Goal: Check status: Check status

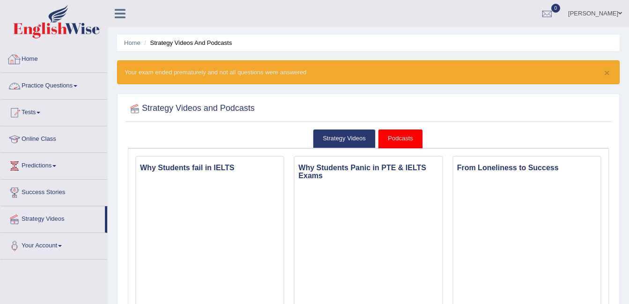
click at [24, 59] on link "Home" at bounding box center [53, 57] width 107 height 23
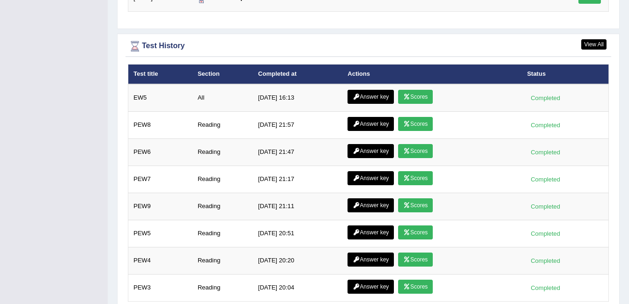
scroll to position [1218, 0]
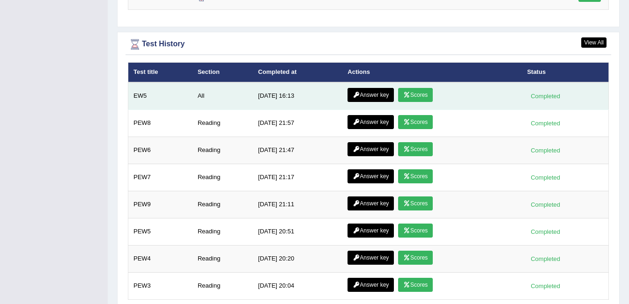
click at [407, 94] on link "Scores" at bounding box center [415, 95] width 35 height 14
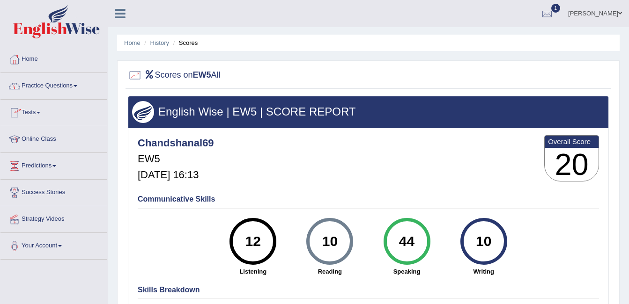
click at [24, 58] on link "Home" at bounding box center [53, 57] width 107 height 23
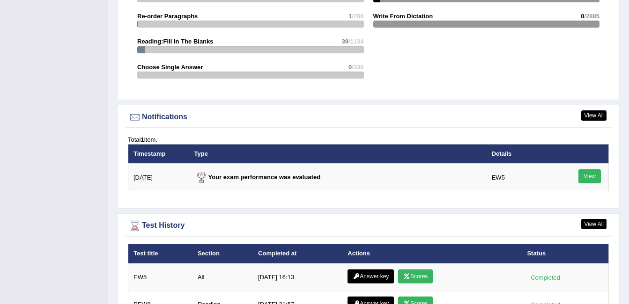
scroll to position [1030, 0]
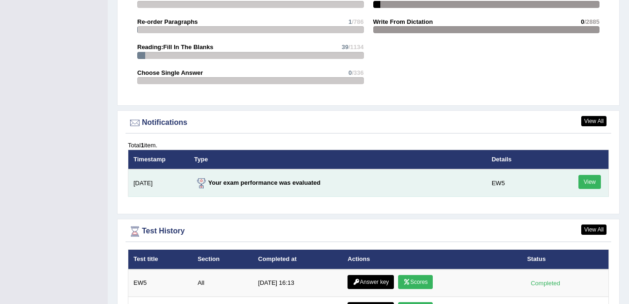
click at [588, 182] on link "View" at bounding box center [589, 182] width 22 height 14
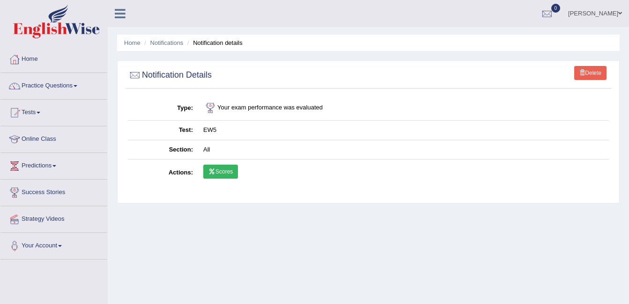
click at [222, 166] on link "Scores" at bounding box center [220, 172] width 35 height 14
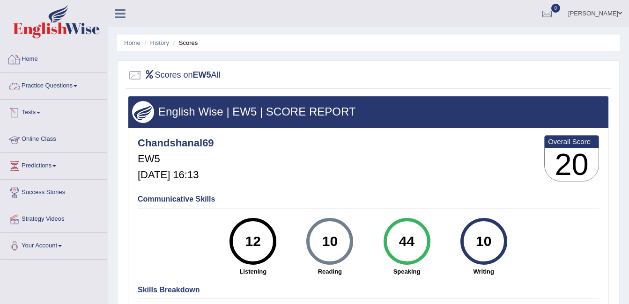
click at [30, 57] on link "Home" at bounding box center [53, 57] width 107 height 23
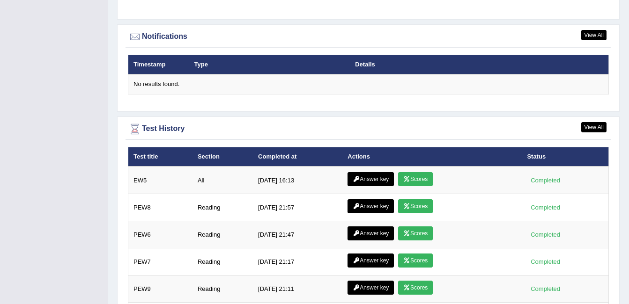
scroll to position [1218, 0]
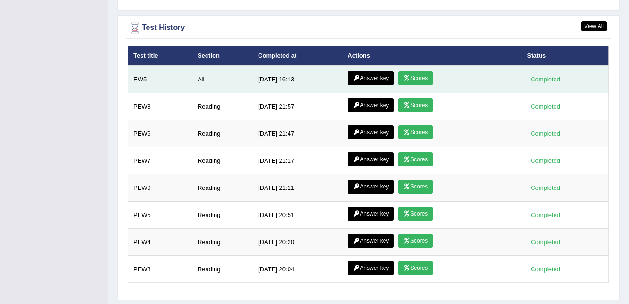
click at [406, 77] on link "Scores" at bounding box center [415, 78] width 35 height 14
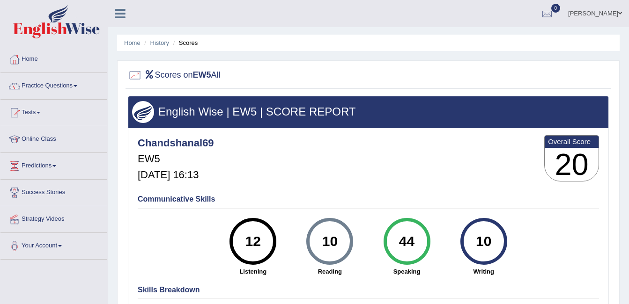
click at [42, 59] on link "Home" at bounding box center [53, 57] width 107 height 23
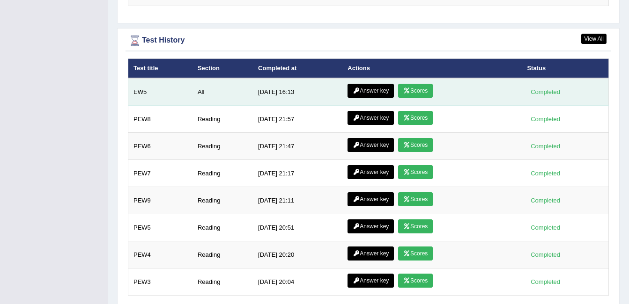
scroll to position [1218, 0]
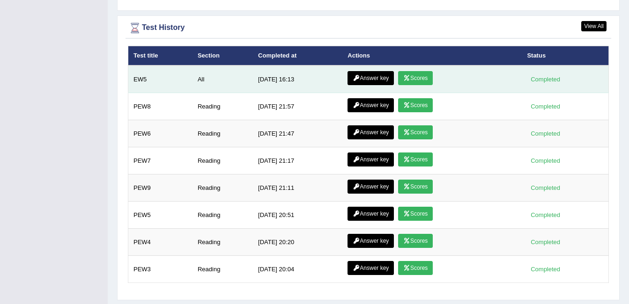
click at [377, 76] on link "Answer key" at bounding box center [370, 78] width 46 height 14
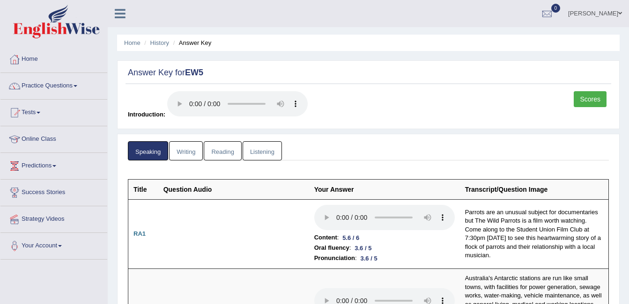
click at [588, 99] on link "Scores" at bounding box center [590, 99] width 33 height 16
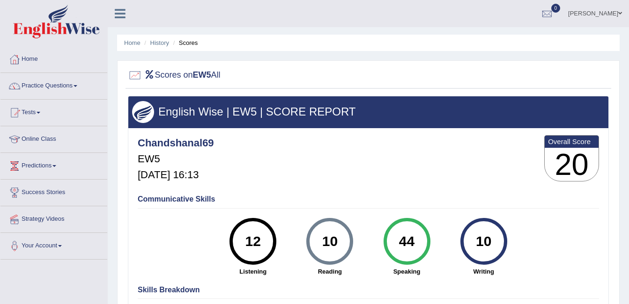
click at [37, 54] on link "Home" at bounding box center [53, 57] width 107 height 23
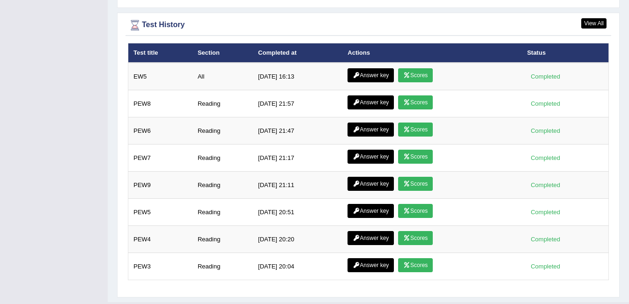
scroll to position [1242, 0]
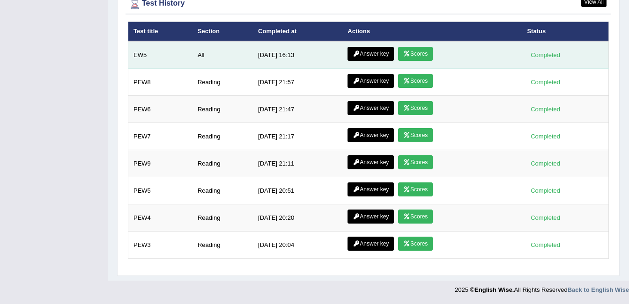
click at [376, 56] on link "Answer key" at bounding box center [370, 54] width 46 height 14
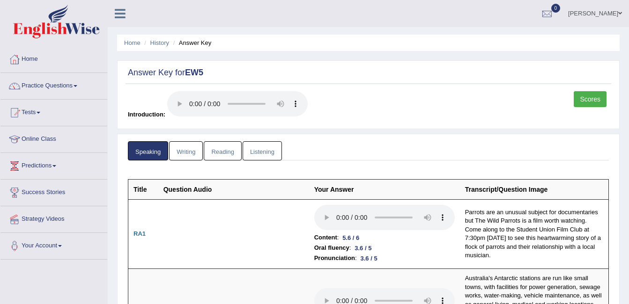
click at [186, 152] on link "Writing" at bounding box center [186, 150] width 34 height 19
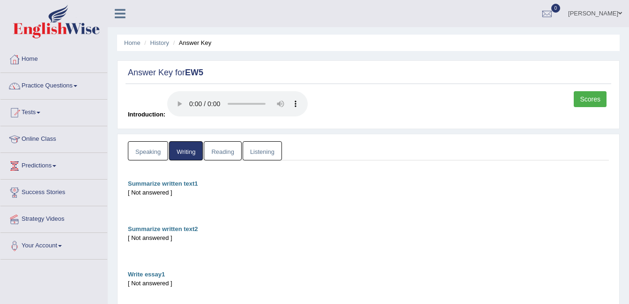
click at [219, 146] on link "Reading" at bounding box center [222, 150] width 37 height 19
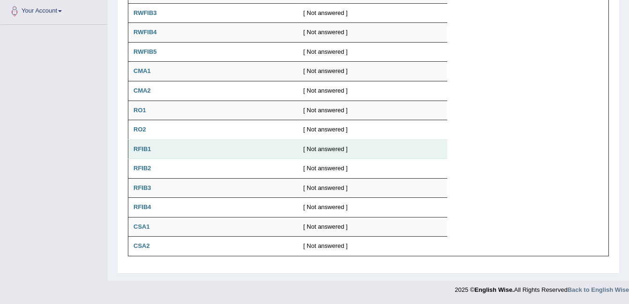
scroll to position [1, 0]
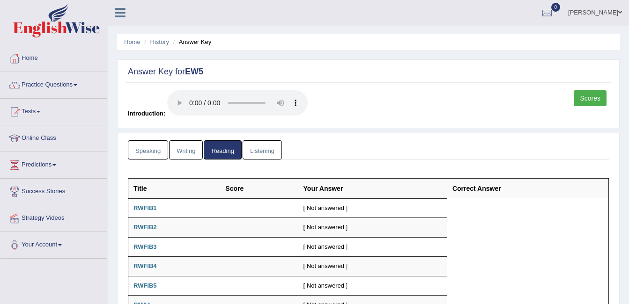
click at [260, 147] on link "Listening" at bounding box center [262, 149] width 39 height 19
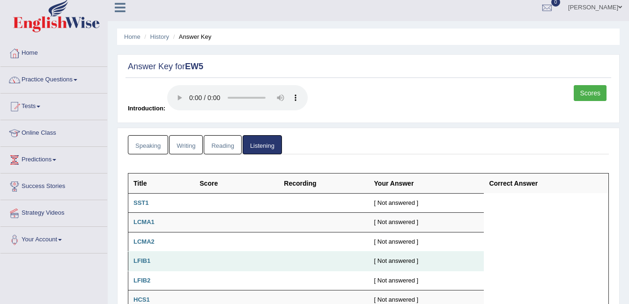
scroll to position [0, 0]
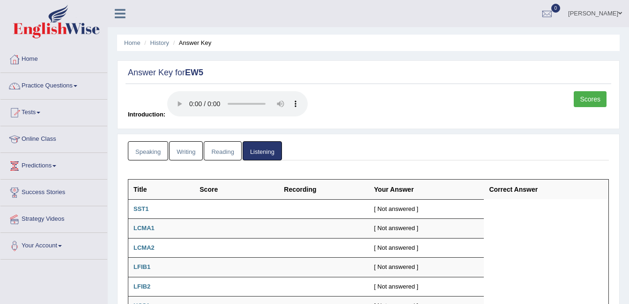
click at [39, 59] on link "Home" at bounding box center [53, 57] width 107 height 23
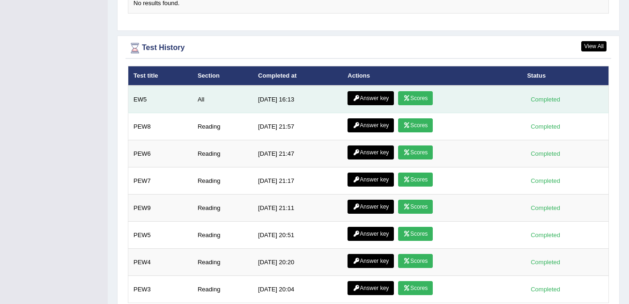
scroll to position [1176, 0]
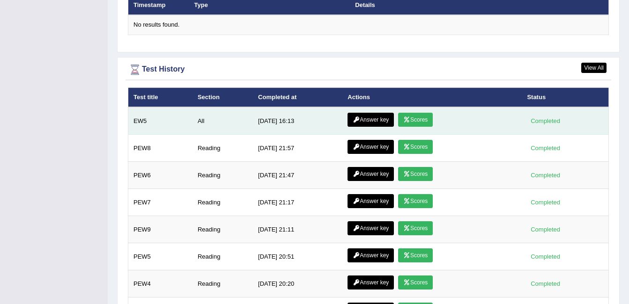
click at [412, 118] on link "Scores" at bounding box center [415, 120] width 35 height 14
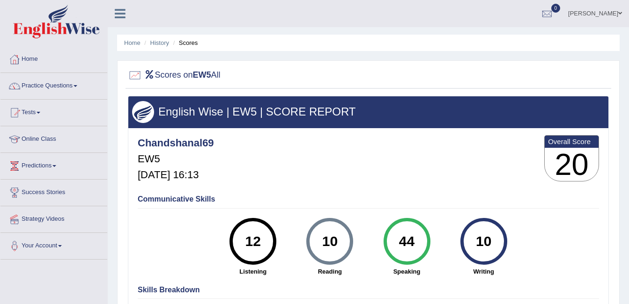
click at [31, 55] on link "Home" at bounding box center [53, 57] width 107 height 23
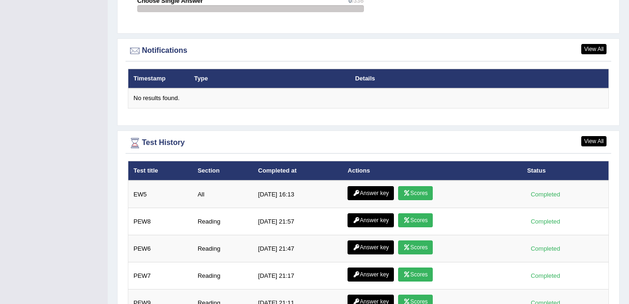
scroll to position [1101, 0]
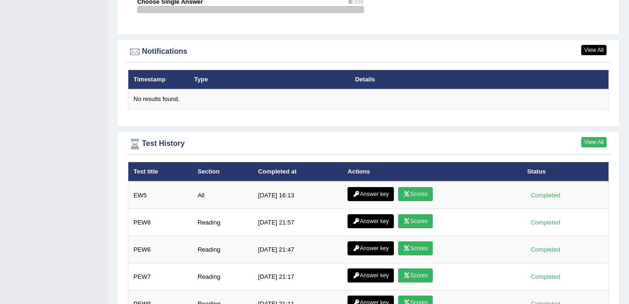
click at [593, 138] on link "View All" at bounding box center [593, 142] width 25 height 10
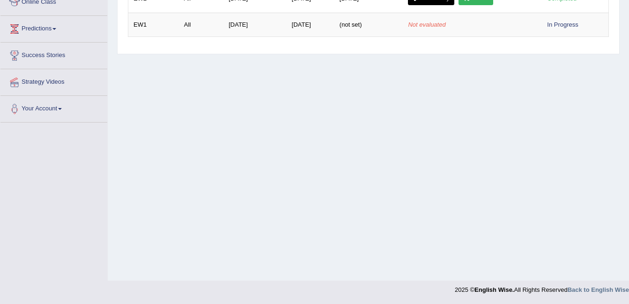
scroll to position [47, 0]
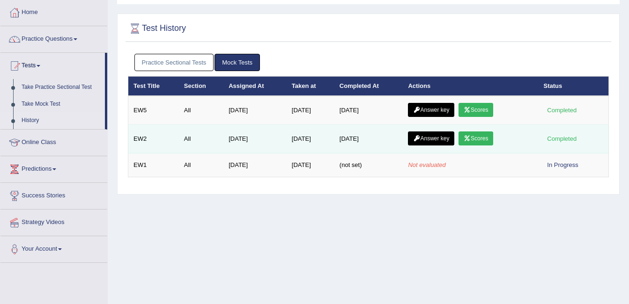
click at [481, 132] on link "Scores" at bounding box center [475, 139] width 35 height 14
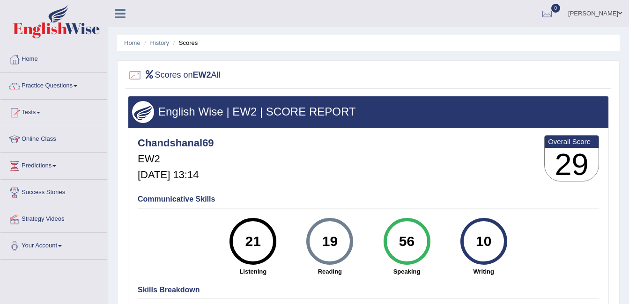
scroll to position [47, 0]
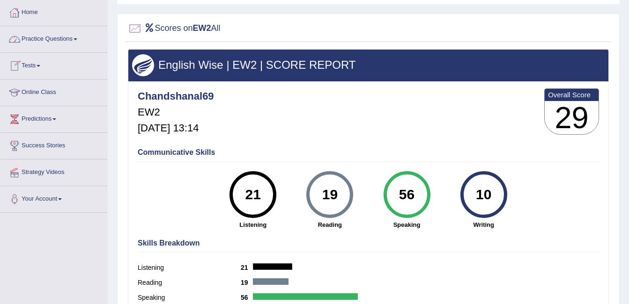
click at [34, 13] on link "Home" at bounding box center [53, 11] width 107 height 23
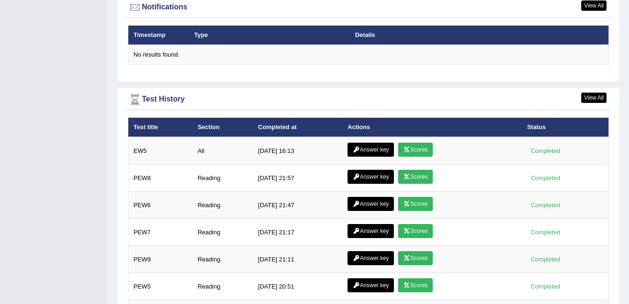
scroll to position [1242, 0]
